Goal: Navigation & Orientation: Find specific page/section

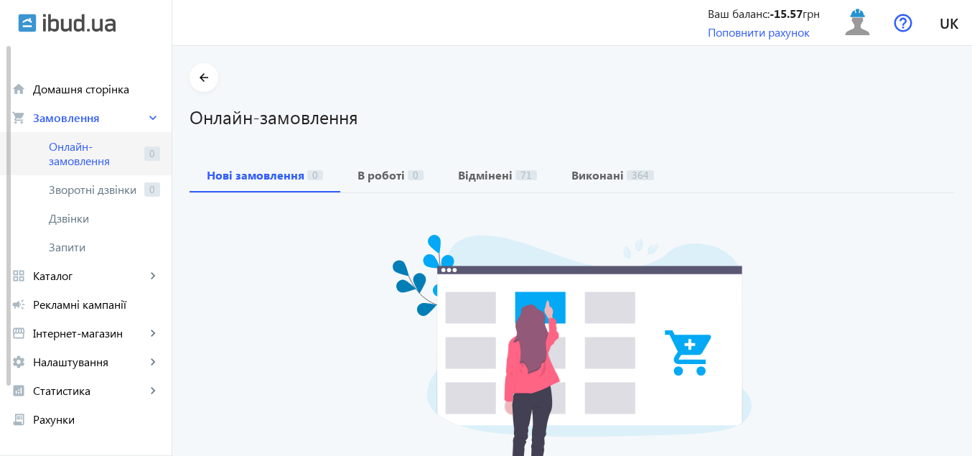
click at [85, 152] on span "Онлайн-замовлення" at bounding box center [94, 153] width 90 height 29
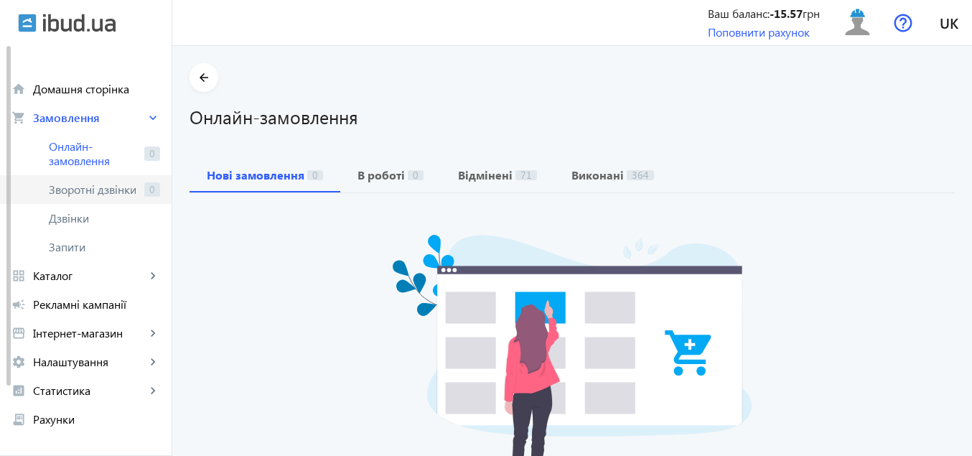
click at [87, 187] on span "Зворотні дзвінки" at bounding box center [94, 189] width 90 height 14
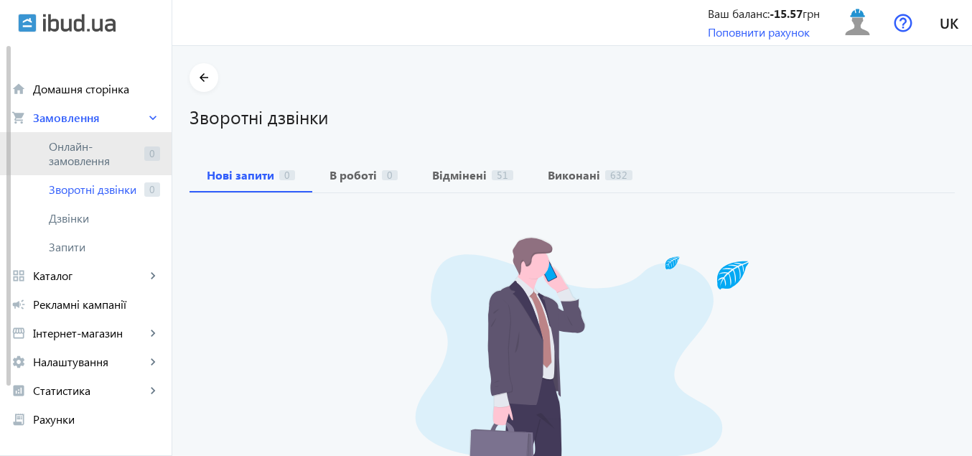
click at [88, 157] on span "Онлайн-замовлення" at bounding box center [94, 153] width 90 height 29
